Goal: Task Accomplishment & Management: Use online tool/utility

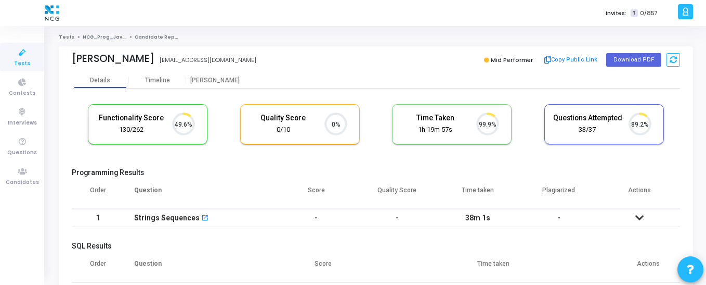
scroll to position [5, 5]
click at [21, 181] on span "Candidates" at bounding box center [22, 182] width 33 height 9
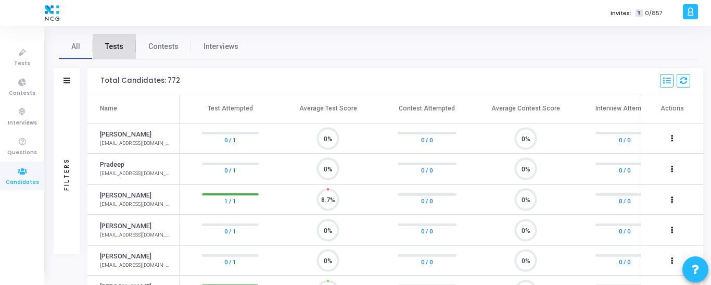
click at [119, 50] on span "Tests" at bounding box center [114, 46] width 18 height 11
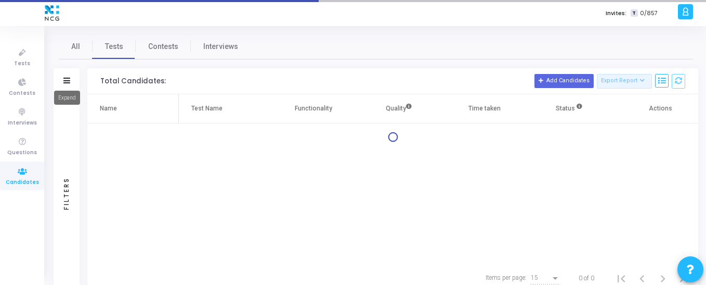
click at [68, 82] on icon at bounding box center [66, 81] width 7 height 6
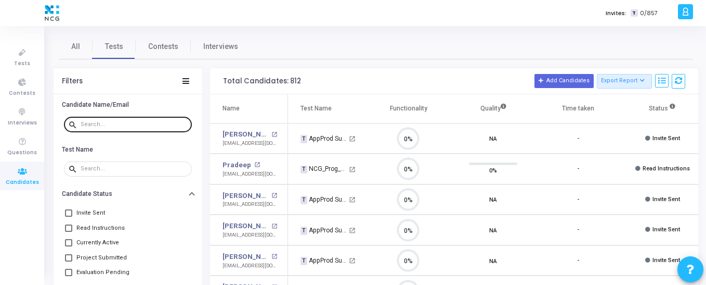
click at [98, 123] on input "text" at bounding box center [134, 124] width 107 height 6
paste input "[EMAIL_ADDRESS][DOMAIN_NAME]"
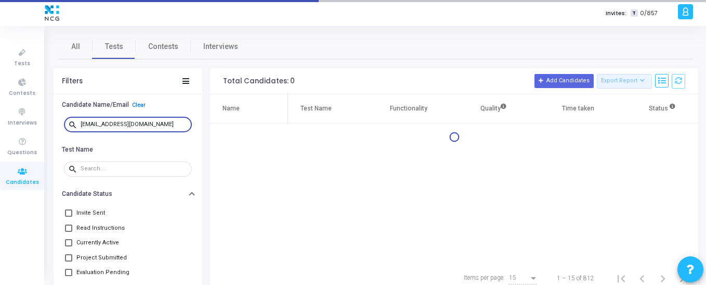
type input "[EMAIL_ADDRESS][DOMAIN_NAME]"
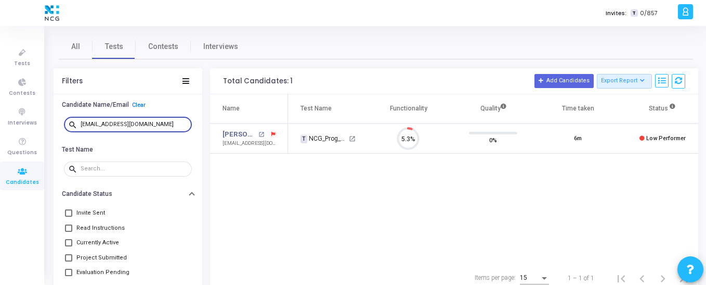
drag, startPoint x: 172, startPoint y: 124, endPoint x: 66, endPoint y: 124, distance: 106.1
click at [66, 124] on div "search [EMAIL_ADDRESS][DOMAIN_NAME]" at bounding box center [128, 123] width 128 height 17
paste input "burungalehrishikesh@gma [DOMAIN_NAME]"
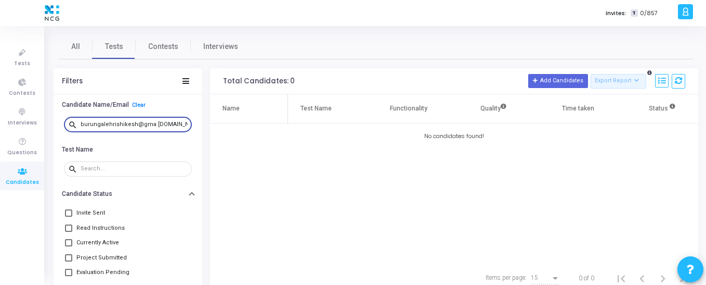
click at [149, 124] on input "burungalehrishikesh@gma [DOMAIN_NAME]" at bounding box center [134, 124] width 107 height 6
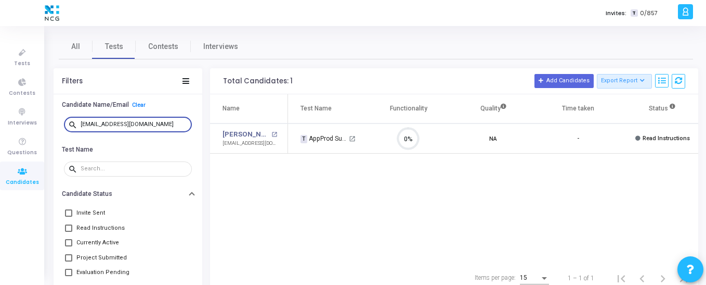
type input "[EMAIL_ADDRESS][DOMAIN_NAME]"
click at [25, 67] on span "Tests" at bounding box center [22, 63] width 16 height 9
